Goal: Check status

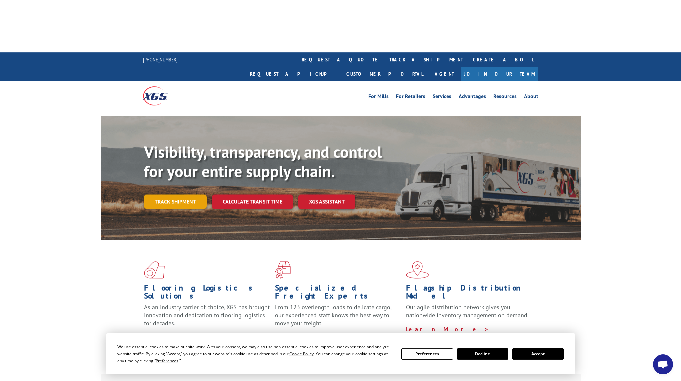
click at [174, 194] on link "Track shipment" at bounding box center [175, 201] width 63 height 14
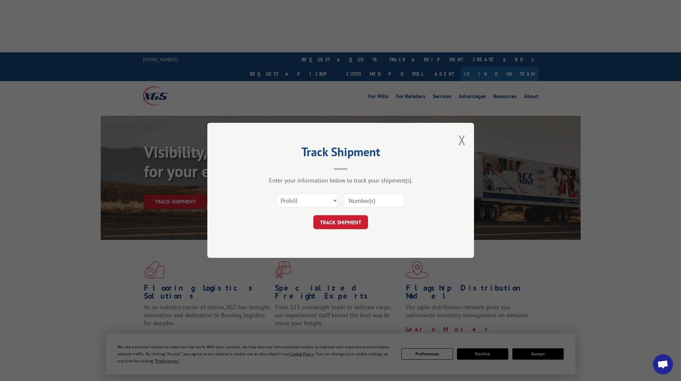
click at [367, 201] on input at bounding box center [373, 201] width 61 height 14
paste input "ETHO ENK12"
type input "ETHO ENK12"
drag, startPoint x: 390, startPoint y: 200, endPoint x: 342, endPoint y: 196, distance: 48.5
click at [342, 196] on div "Select category... Probill BOL PO ETHO ENK12" at bounding box center [341, 201] width 200 height 22
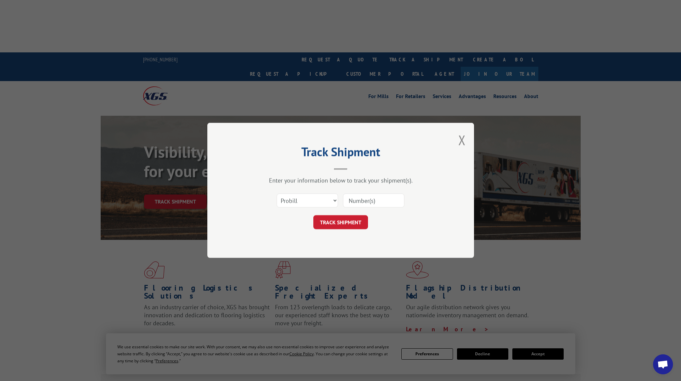
click at [365, 201] on input at bounding box center [373, 201] width 61 height 14
paste input "ETHO ENK12"
type input "ETHO ENK12"
drag, startPoint x: 388, startPoint y: 200, endPoint x: 343, endPoint y: 193, distance: 45.8
click at [343, 193] on div "ETHO ENK12" at bounding box center [373, 200] width 61 height 15
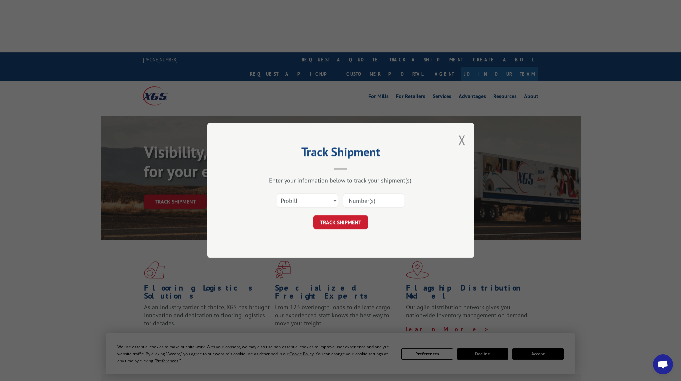
click at [351, 200] on input at bounding box center [373, 201] width 61 height 14
type input "17401359"
click at [332, 221] on button "TRACK SHIPMENT" at bounding box center [340, 222] width 55 height 14
